Goal: Task Accomplishment & Management: Use online tool/utility

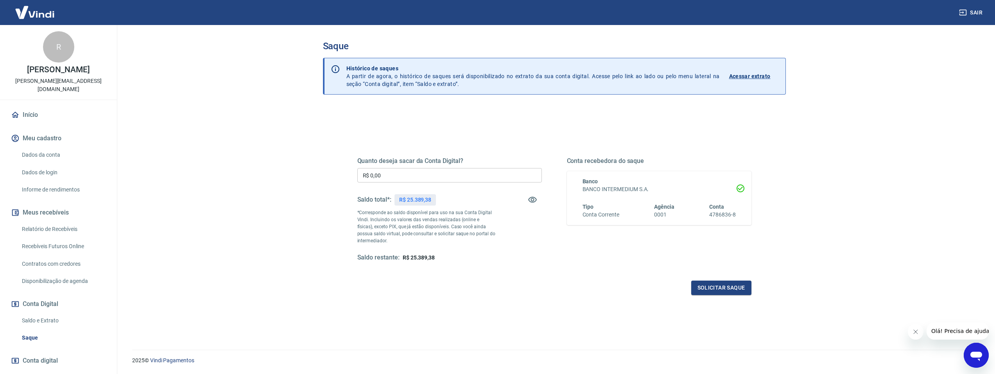
click at [475, 174] on input "R$ 0,00" at bounding box center [450, 175] width 185 height 14
type input "R$ 6.310,00"
click at [723, 285] on button "Solicitar saque" at bounding box center [722, 288] width 60 height 14
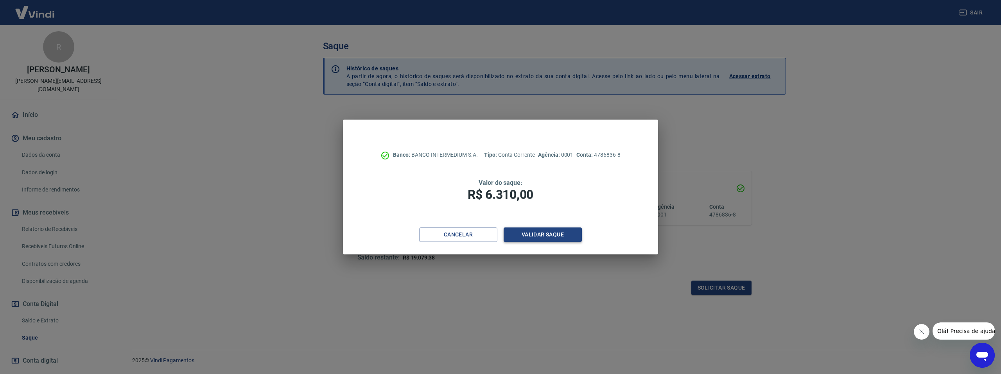
click at [568, 233] on button "Validar saque" at bounding box center [543, 235] width 78 height 14
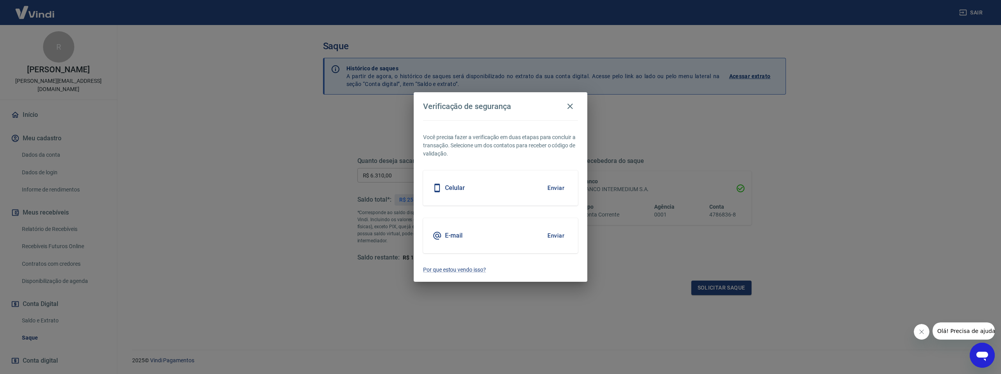
click at [561, 234] on button "Enviar" at bounding box center [555, 236] width 25 height 16
click at [555, 237] on button "Enviar" at bounding box center [555, 236] width 25 height 16
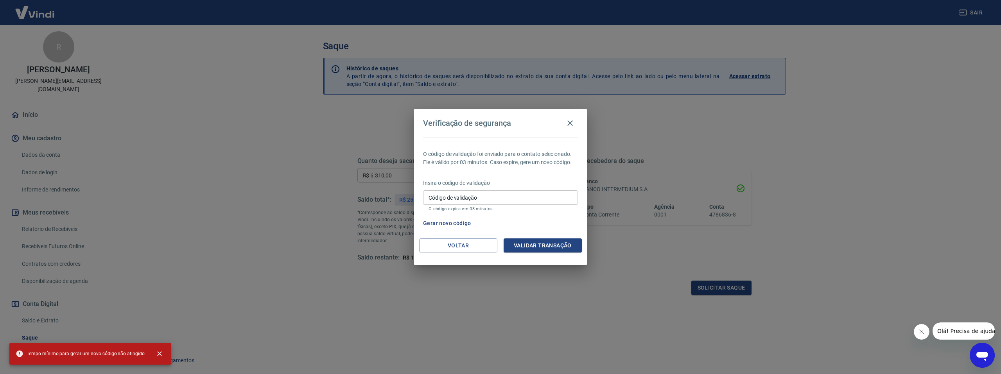
click at [478, 198] on input "Código de validação" at bounding box center [500, 197] width 155 height 14
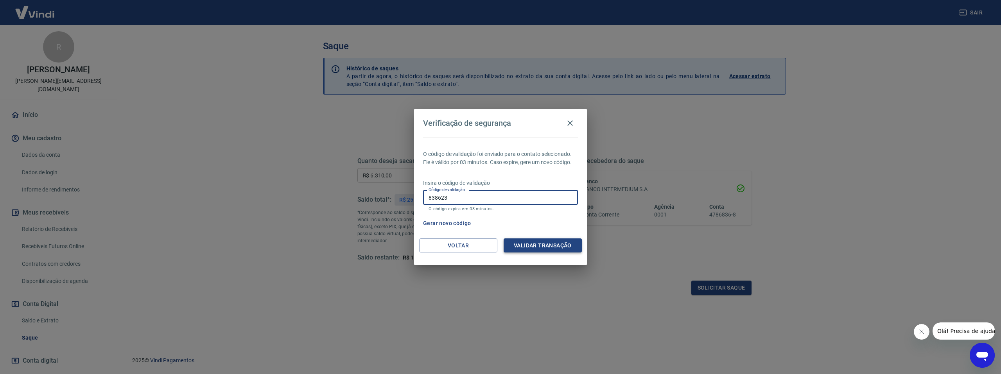
type input "838623"
click at [528, 243] on button "Validar transação" at bounding box center [543, 246] width 78 height 14
